Goal: Register for event/course

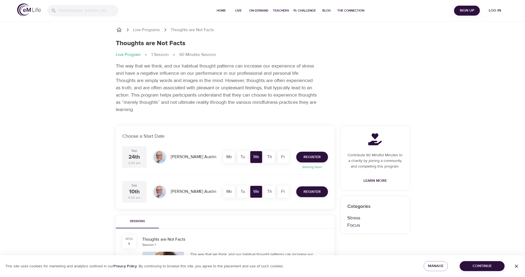
click at [499, 12] on span "Log in" at bounding box center [496, 10] width 22 height 7
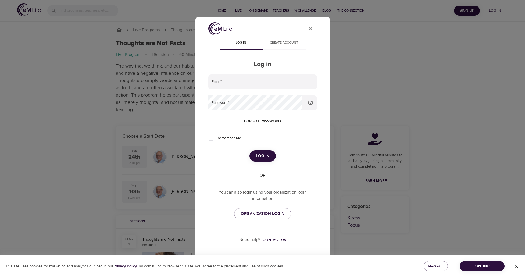
type input "khammonds@ladueschools.net"
click at [263, 154] on span "Log in" at bounding box center [262, 156] width 13 height 7
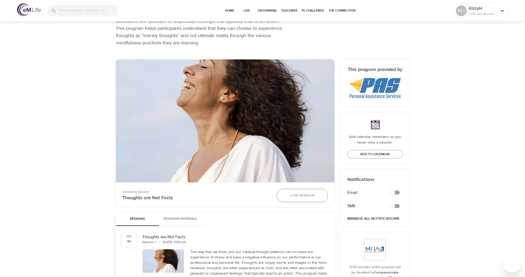
scroll to position [74, 0]
click at [294, 193] on span "Join Session" at bounding box center [302, 195] width 25 height 7
